Goal: Register for event/course

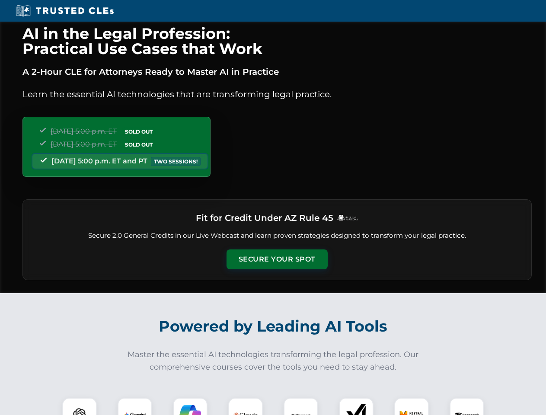
click at [277, 259] on button "Secure Your Spot" at bounding box center [277, 259] width 101 height 20
click at [80, 406] on img at bounding box center [79, 414] width 25 height 25
